Goal: Entertainment & Leisure: Consume media (video, audio)

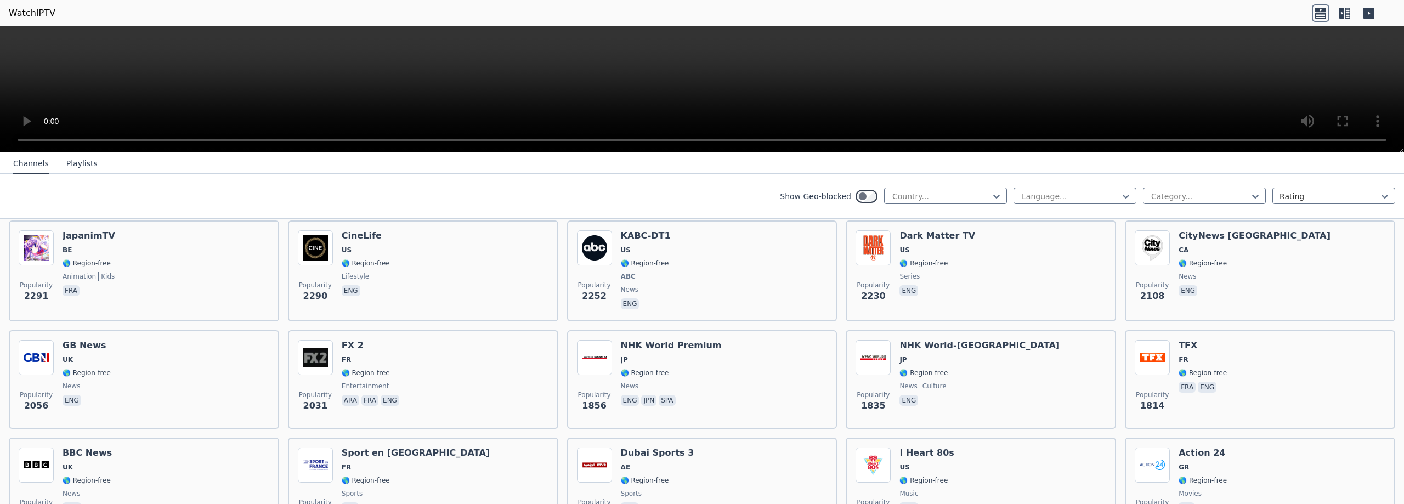
scroll to position [336, 0]
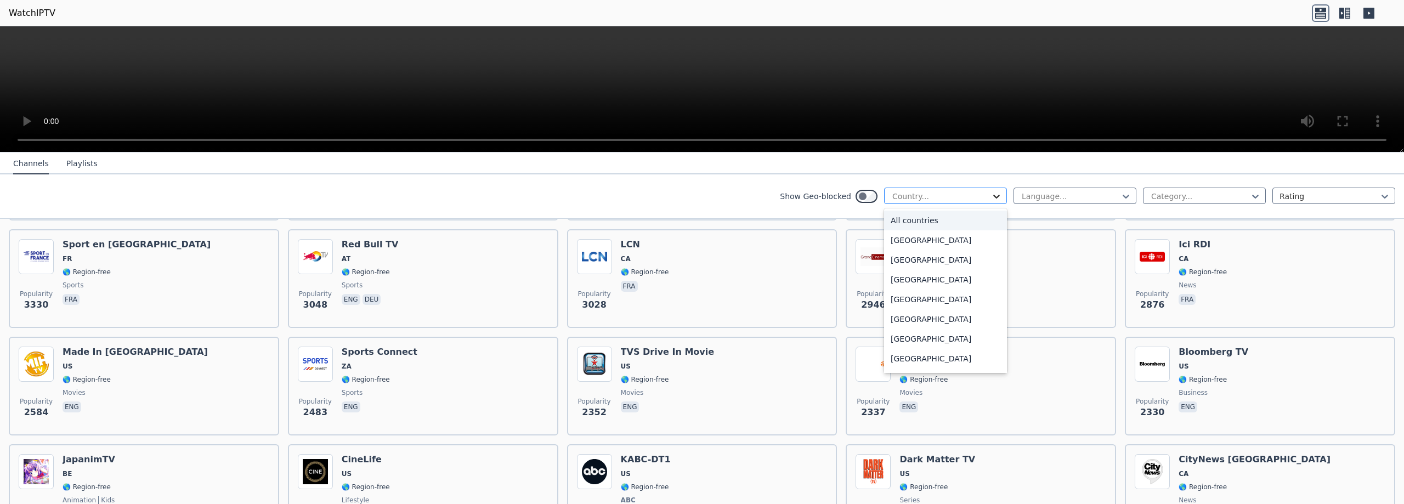
click at [999, 199] on icon at bounding box center [996, 196] width 11 height 11
click at [961, 270] on div "[GEOGRAPHIC_DATA]" at bounding box center [945, 268] width 123 height 20
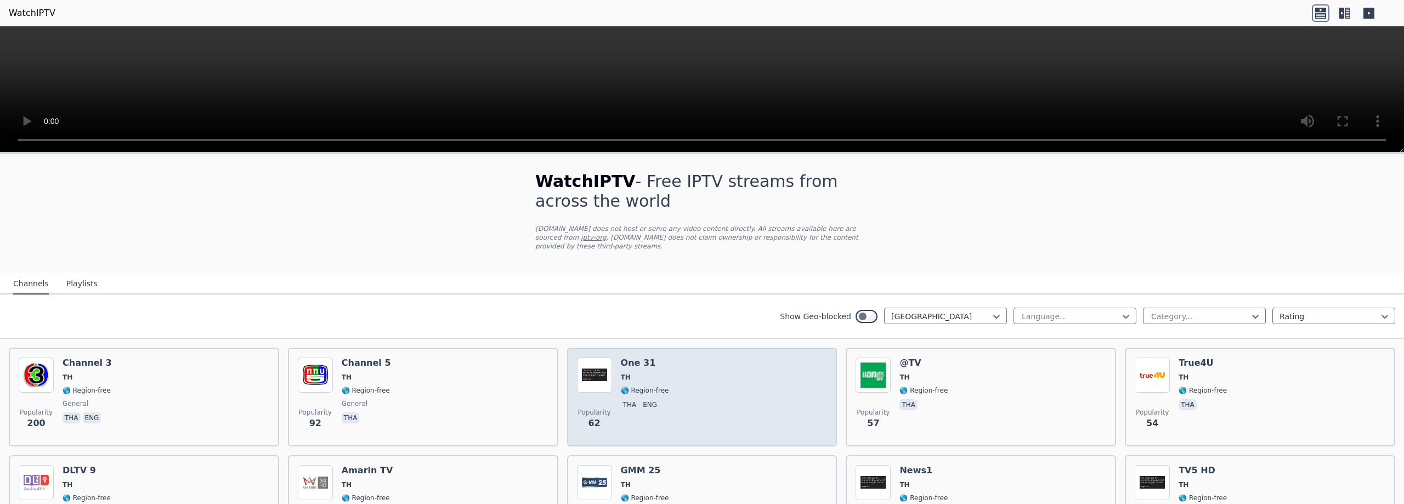
click at [653, 404] on p "eng" at bounding box center [650, 404] width 19 height 11
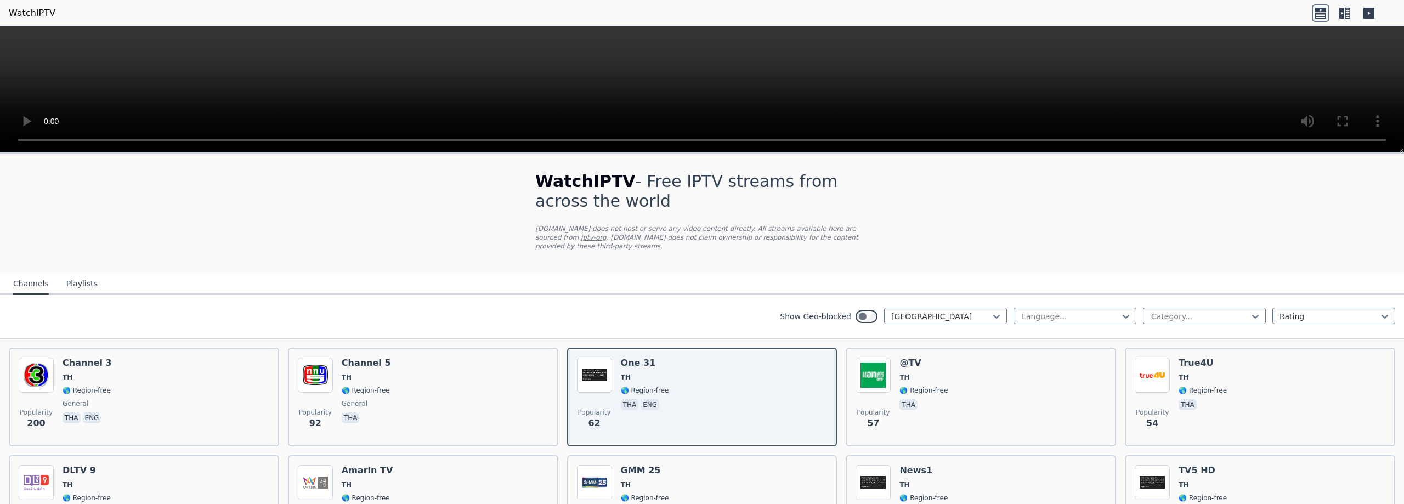
click at [73, 275] on button "Playlists" at bounding box center [81, 284] width 31 height 21
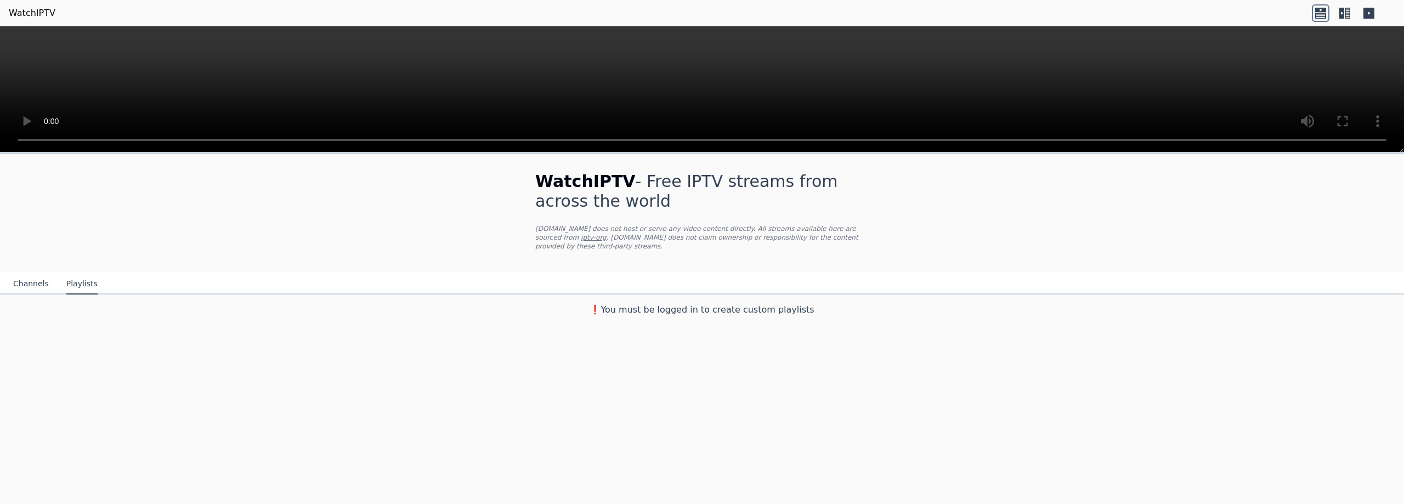
click at [32, 285] on button "Channels" at bounding box center [31, 284] width 36 height 21
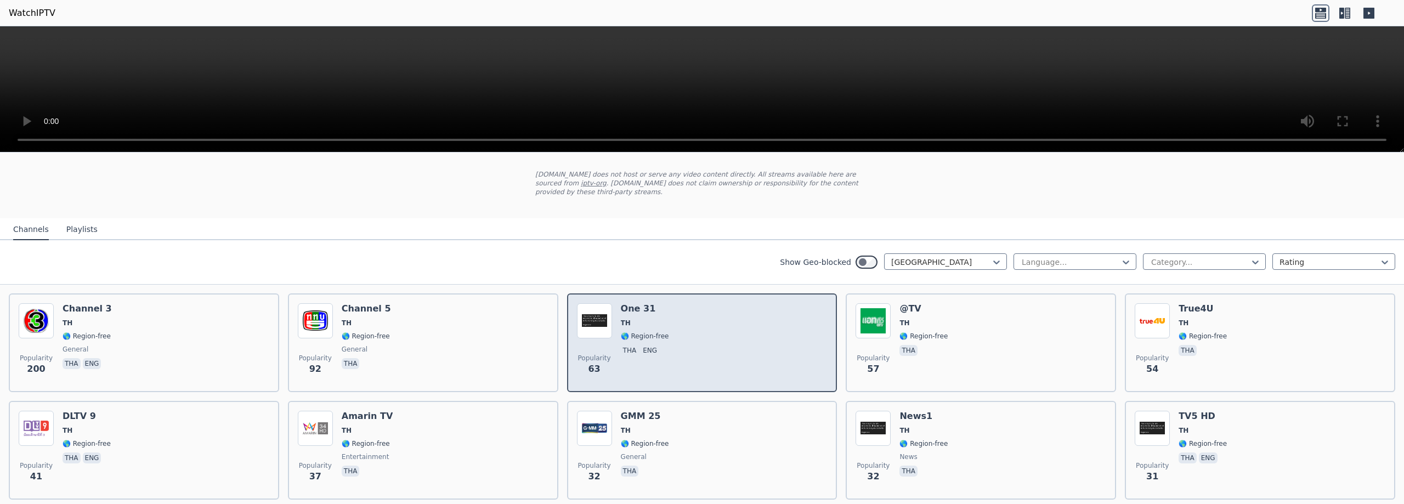
scroll to position [112, 0]
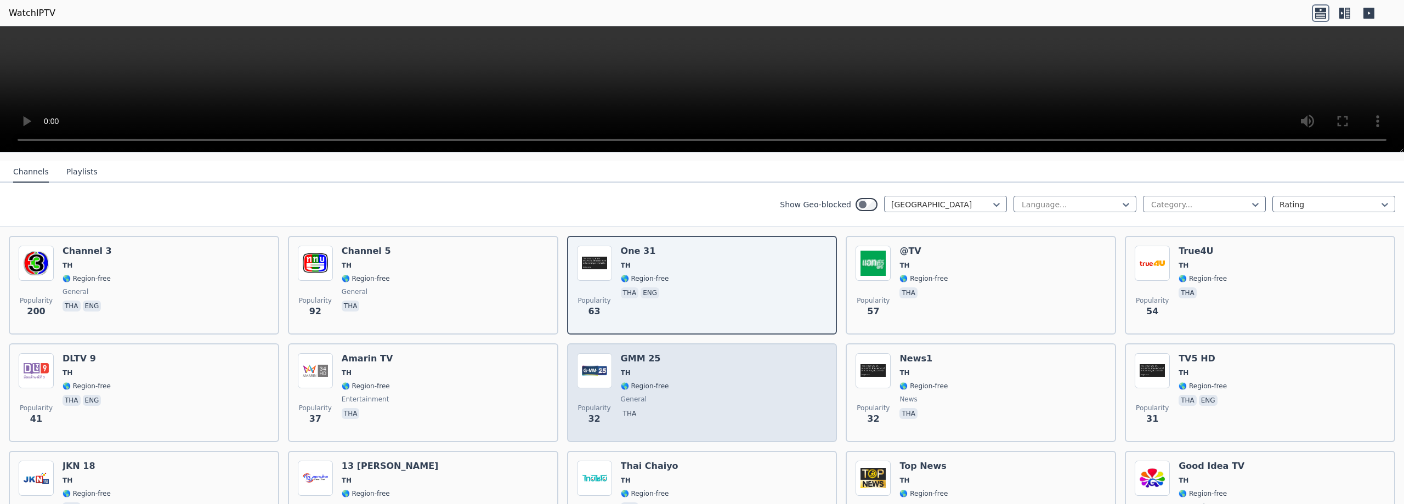
click at [664, 400] on span "general" at bounding box center [645, 399] width 48 height 9
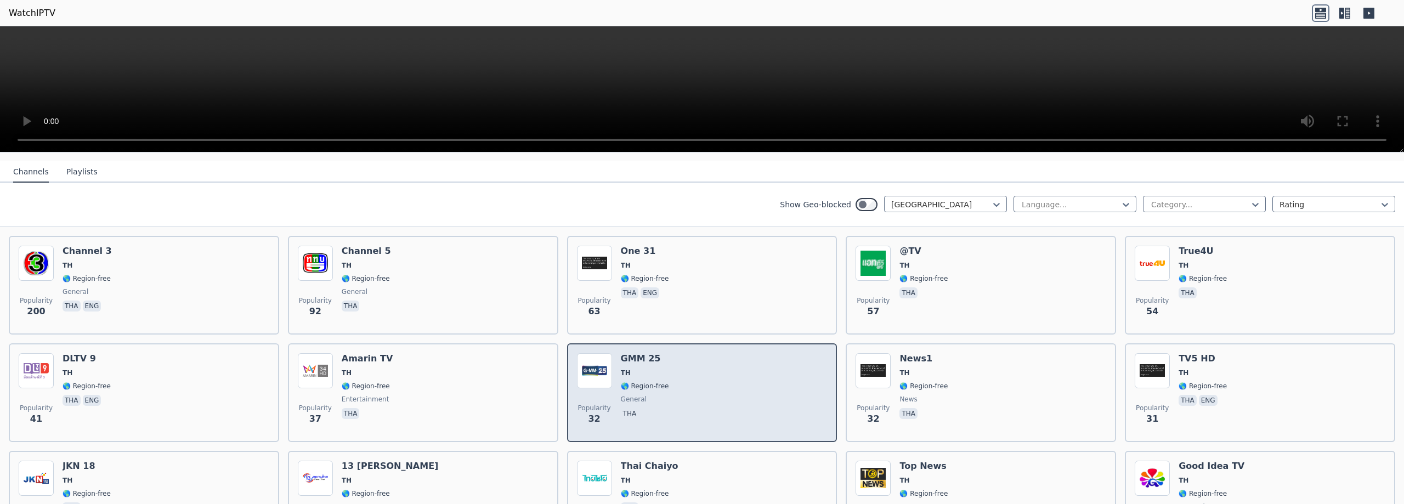
click at [664, 394] on div "GMM 25 TH 🌎 Region-free general tha" at bounding box center [645, 392] width 48 height 79
click at [642, 356] on h6 "GMM 25" at bounding box center [645, 358] width 48 height 11
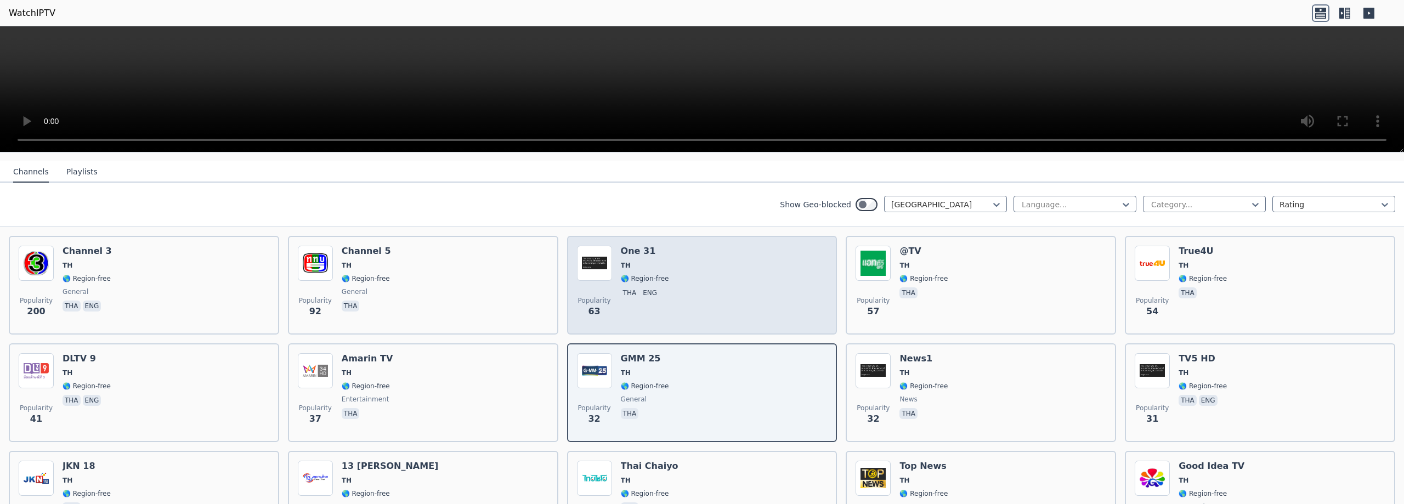
click at [629, 292] on p "tha" at bounding box center [630, 292] width 18 height 11
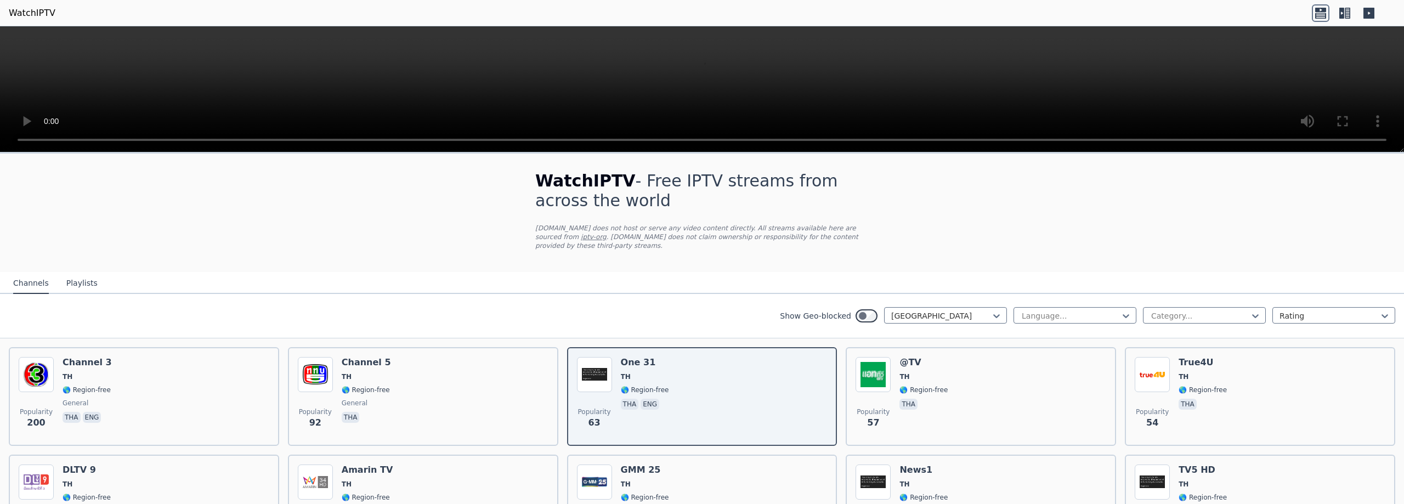
scroll to position [0, 0]
click at [991, 316] on div at bounding box center [941, 316] width 100 height 11
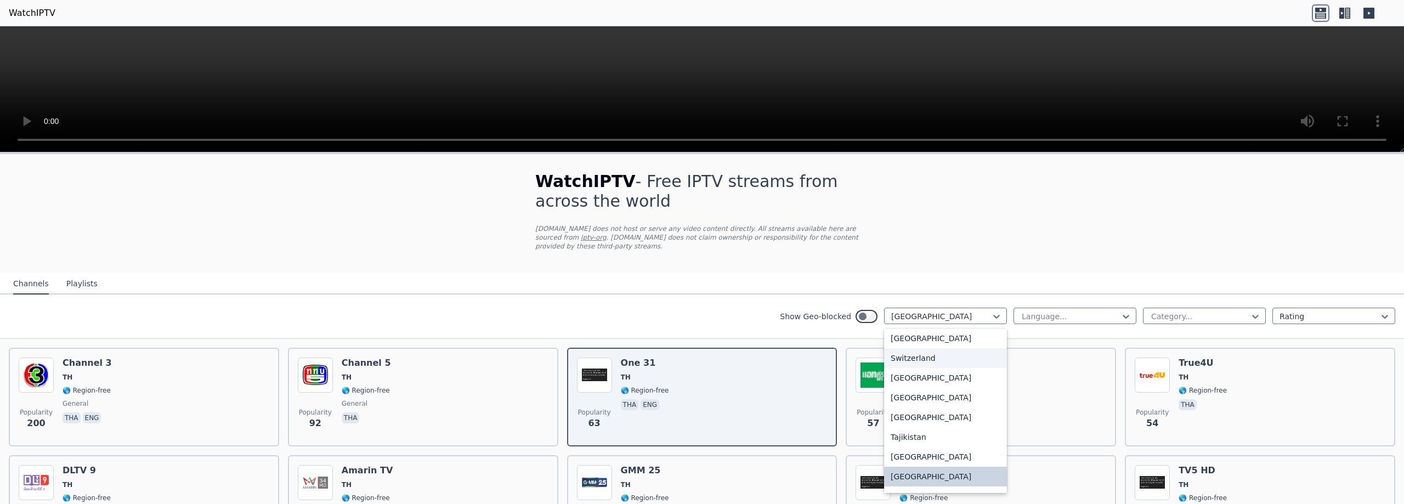
click at [937, 356] on div "Switzerland" at bounding box center [945, 358] width 123 height 20
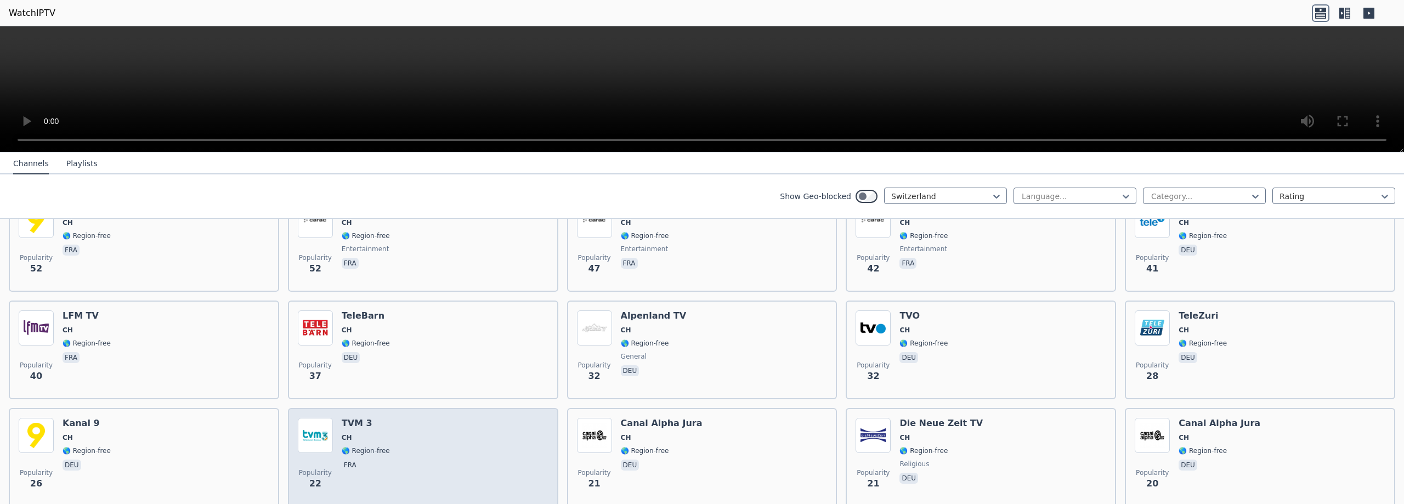
scroll to position [182, 0]
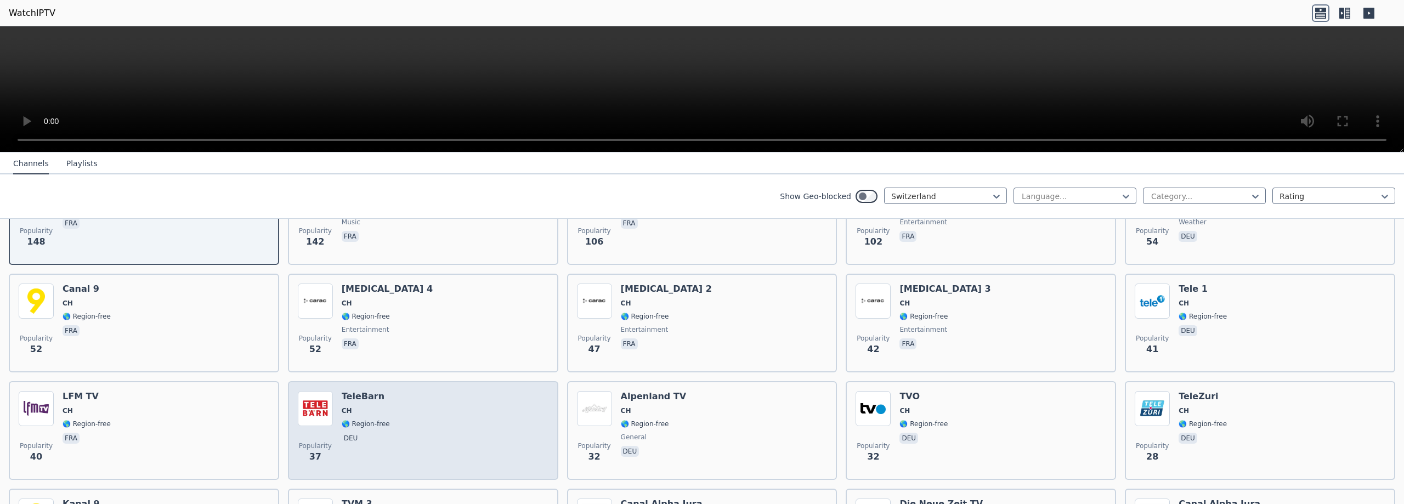
click at [374, 405] on div "TeleBarn CH 🌎 Region-free deu" at bounding box center [366, 430] width 48 height 79
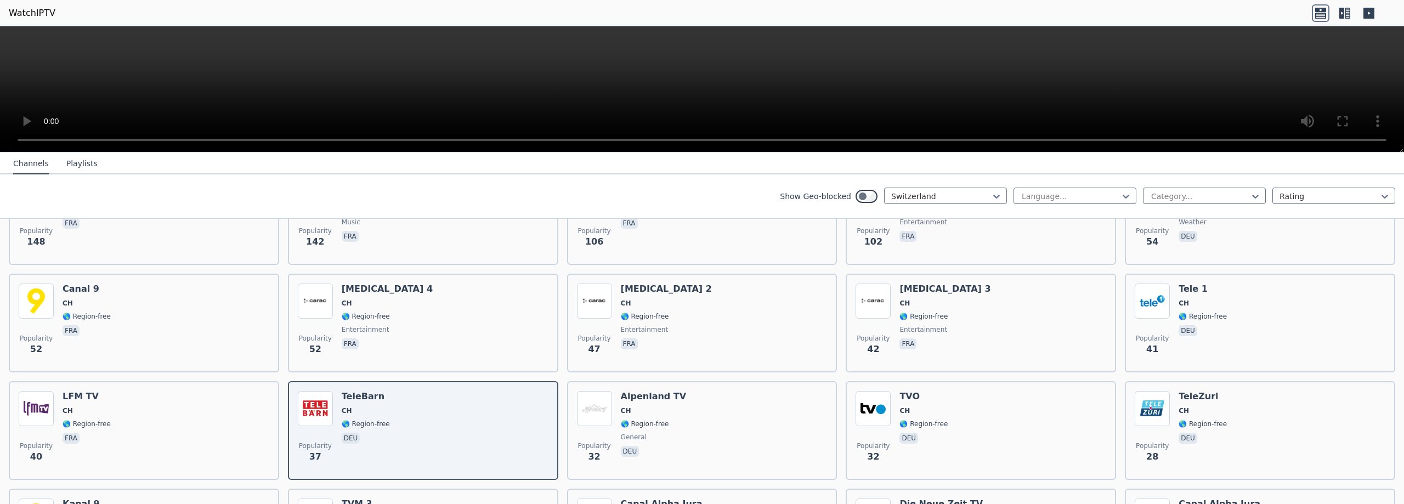
click at [44, 10] on link "WatchIPTV" at bounding box center [32, 13] width 47 height 13
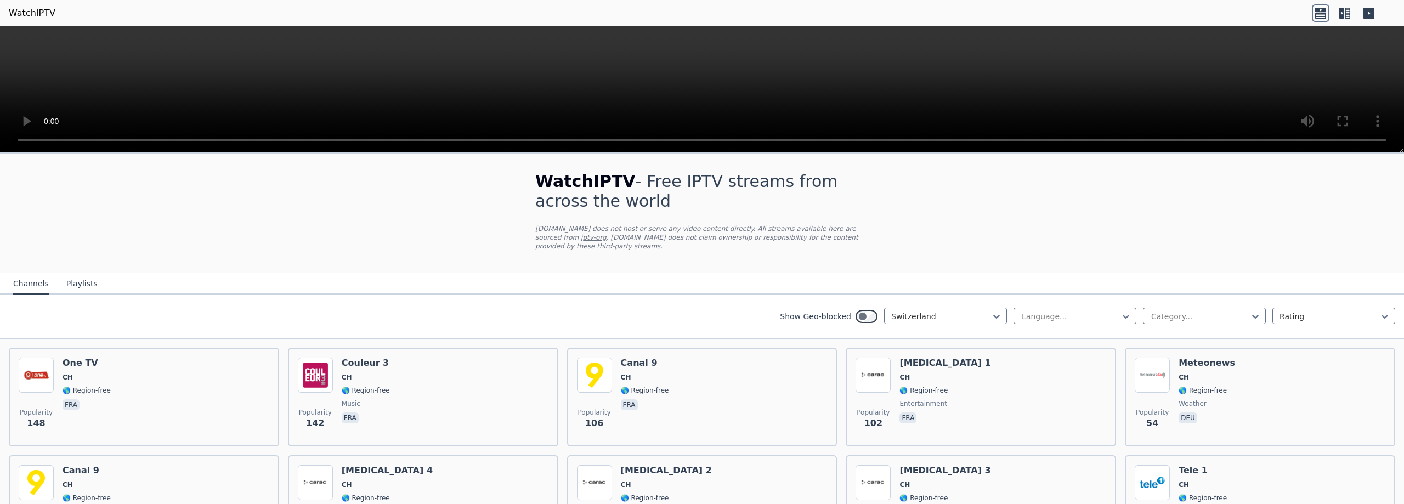
click at [1374, 16] on icon at bounding box center [1368, 13] width 11 height 11
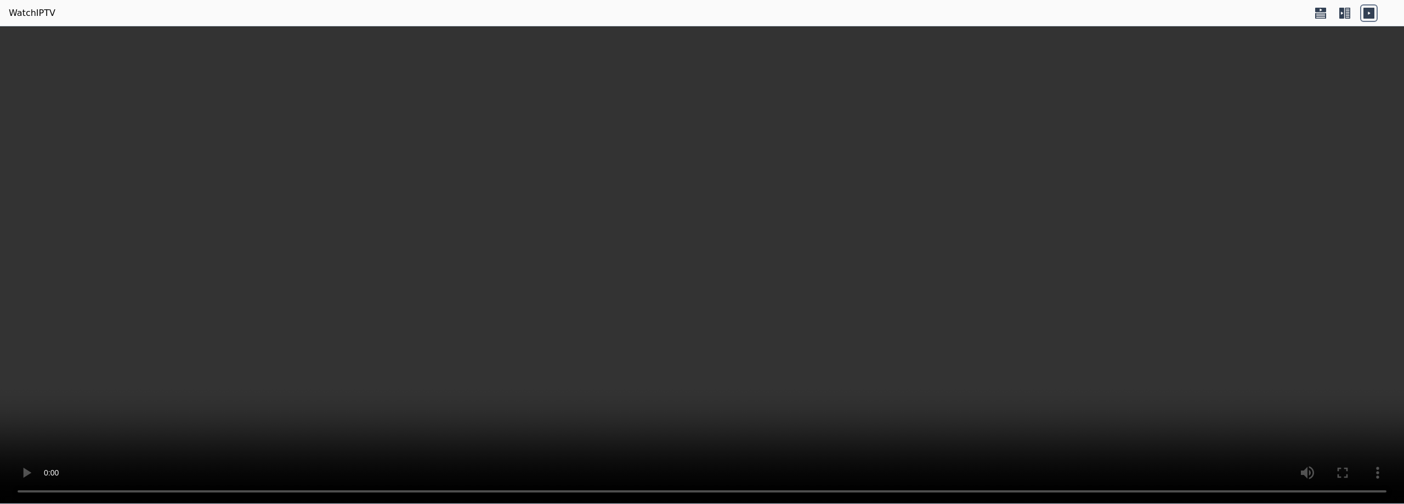
click at [1349, 10] on icon at bounding box center [1345, 13] width 18 height 18
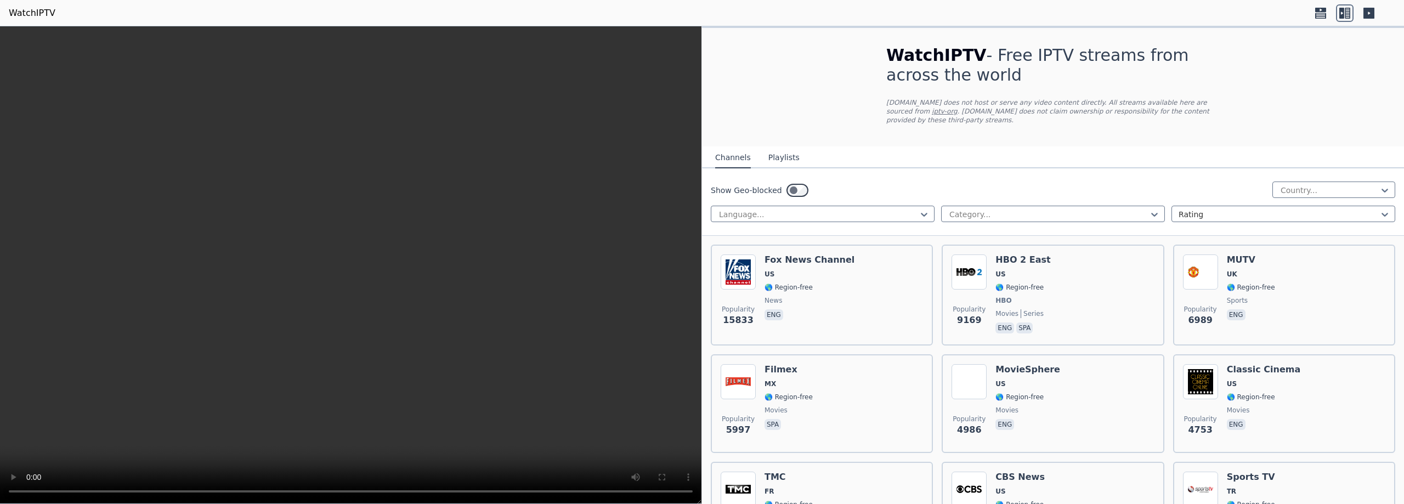
click at [779, 153] on button "Playlists" at bounding box center [783, 158] width 31 height 21
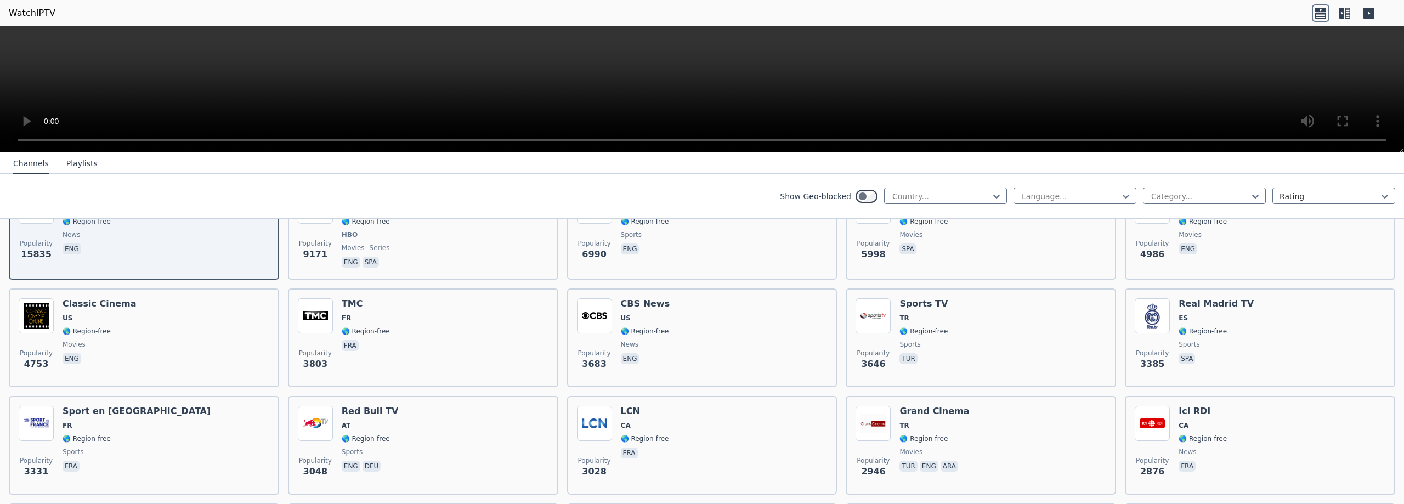
scroll to position [168, 0]
click at [1000, 193] on icon at bounding box center [996, 196] width 11 height 11
click at [922, 286] on div "[GEOGRAPHIC_DATA]" at bounding box center [945, 280] width 123 height 20
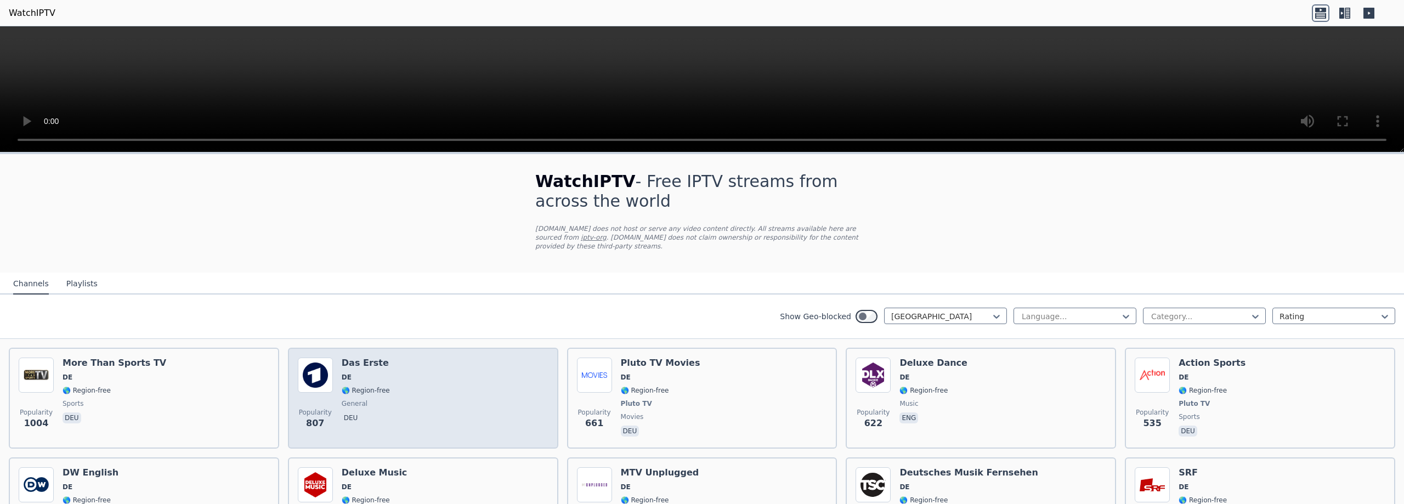
click at [409, 393] on div "Popularity 807 Das Erste DE 🌎 Region-free general deu" at bounding box center [423, 398] width 251 height 81
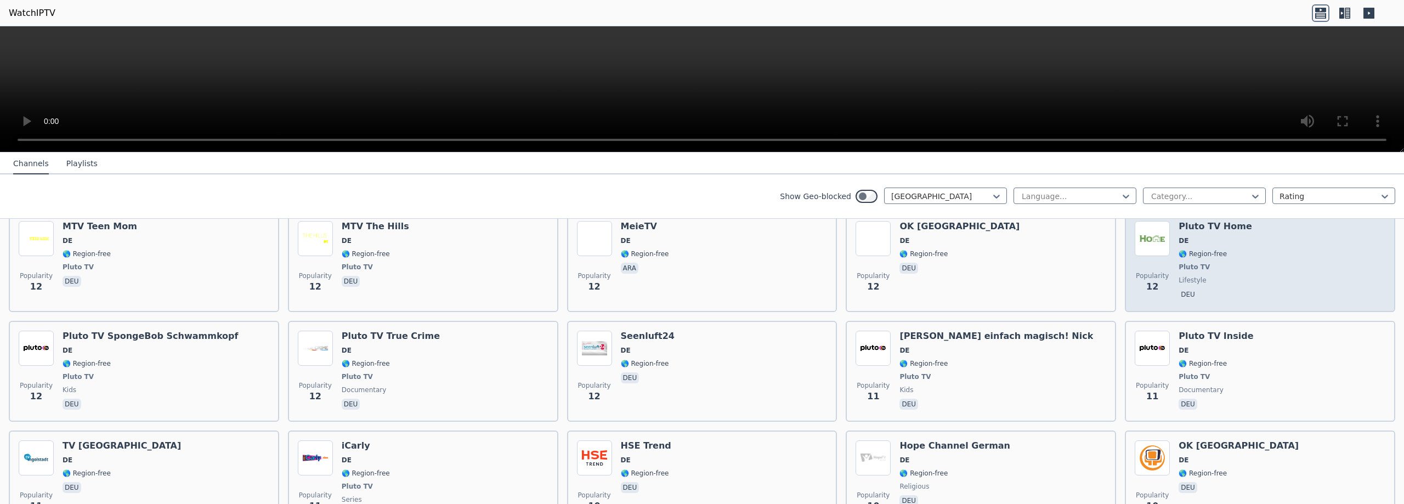
scroll to position [4688, 0]
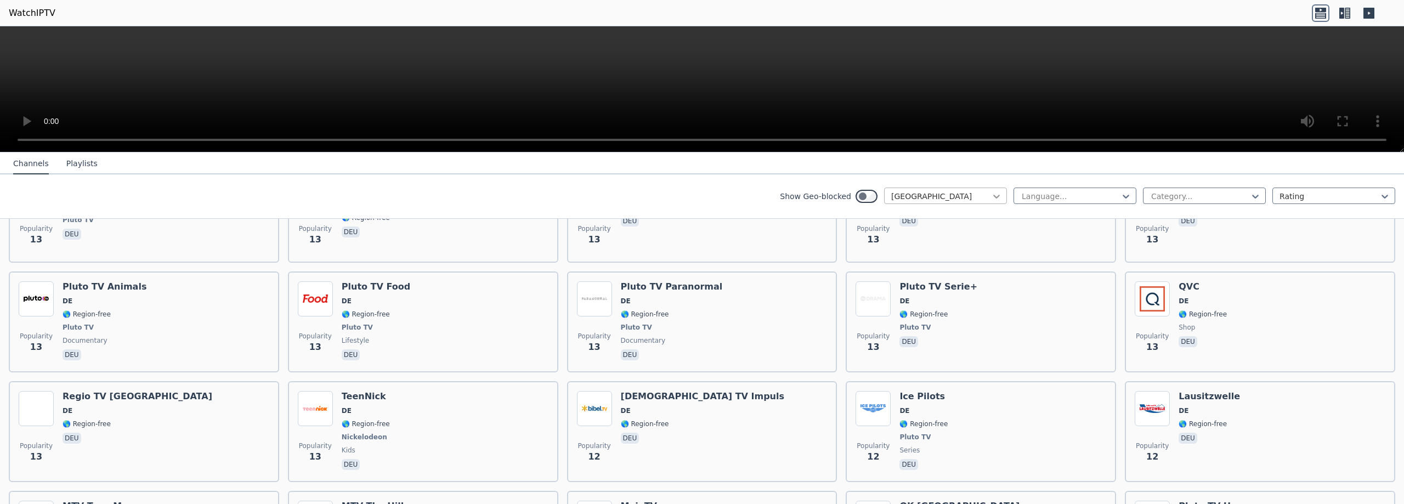
click at [1001, 198] on icon at bounding box center [996, 196] width 11 height 11
click at [923, 328] on div "[GEOGRAPHIC_DATA]" at bounding box center [945, 334] width 123 height 20
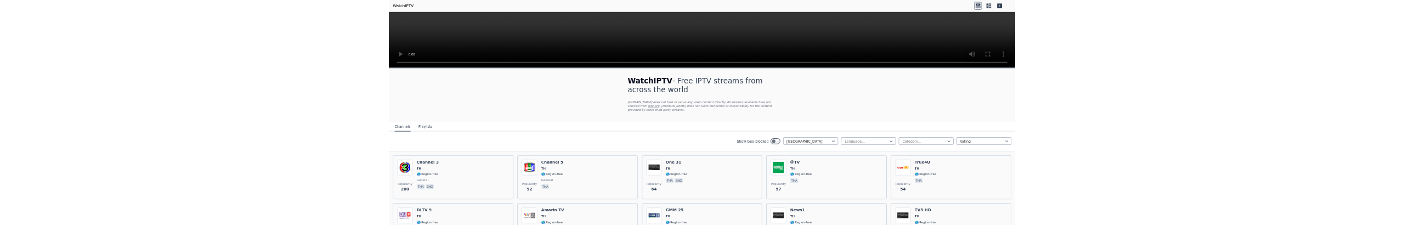
scroll to position [112, 0]
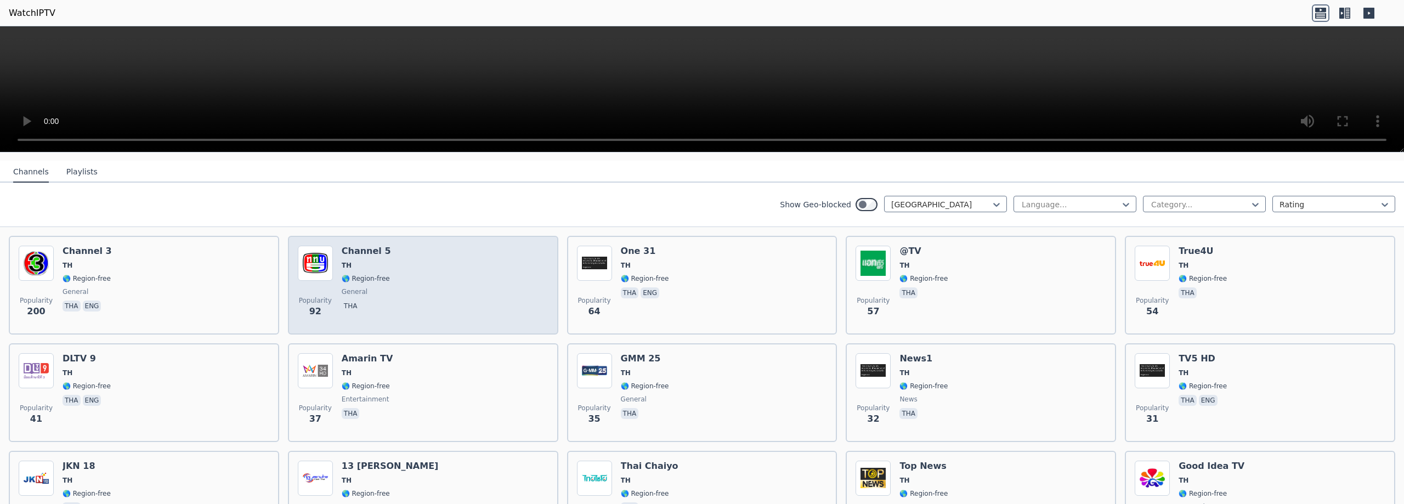
click at [449, 287] on div "Popularity 92 Channel 5 TH 🌎 Region-free general tha" at bounding box center [423, 285] width 251 height 79
